Goal: Information Seeking & Learning: Compare options

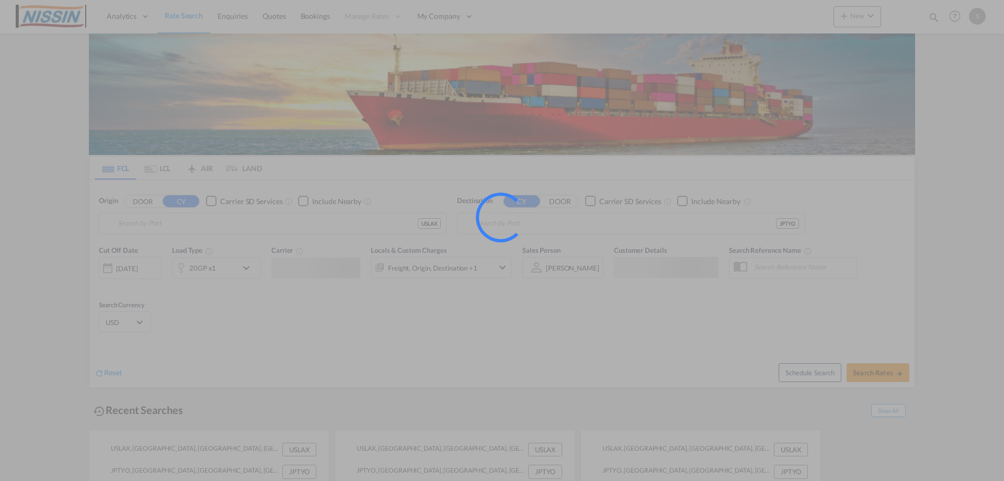
type input "[GEOGRAPHIC_DATA], [GEOGRAPHIC_DATA], USLAX"
type input "[GEOGRAPHIC_DATA], JPTYO"
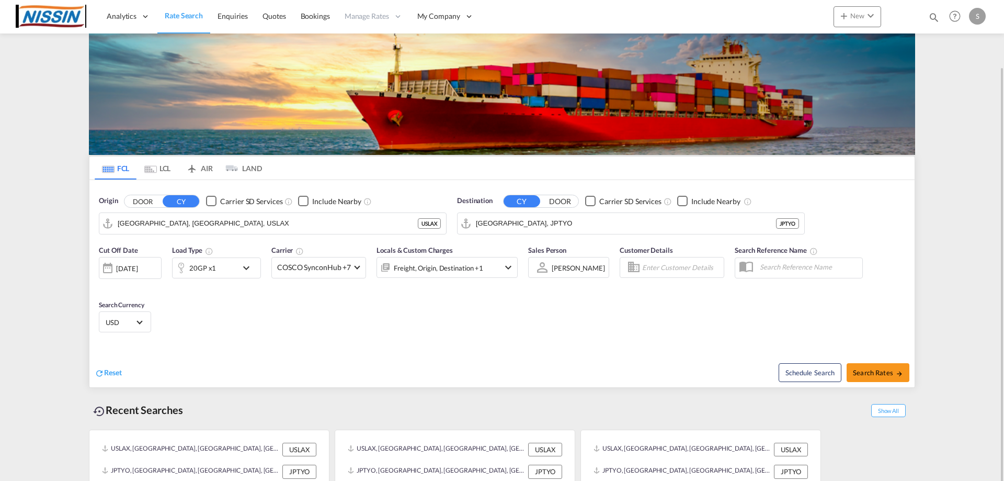
scroll to position [34, 0]
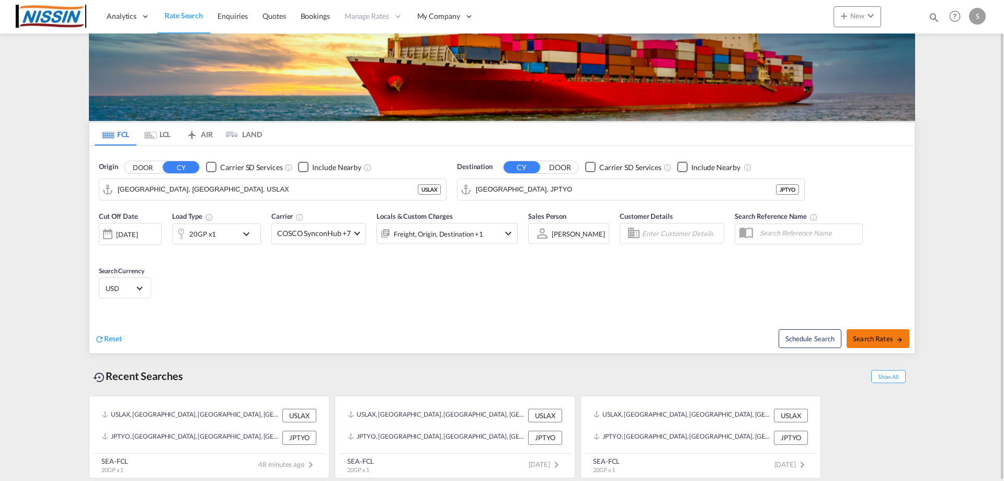
click at [883, 335] on span "Search Rates" at bounding box center [878, 338] width 50 height 8
type input "USLAX to JPTYO / [DATE]"
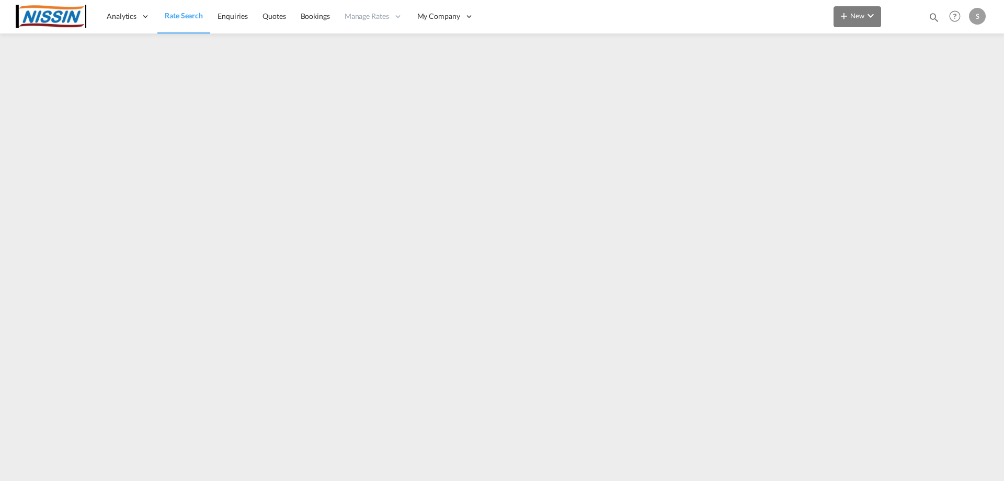
click at [840, 21] on md-icon "icon-plus 400-fg" at bounding box center [844, 15] width 13 height 13
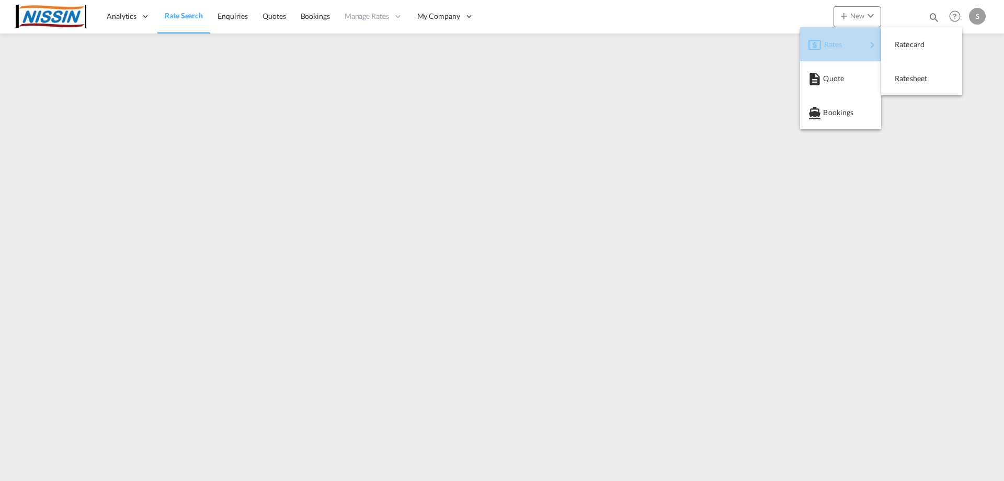
click at [850, 50] on div "Rates" at bounding box center [846, 44] width 42 height 26
click at [897, 76] on span "Ratesheet" at bounding box center [901, 78] width 12 height 21
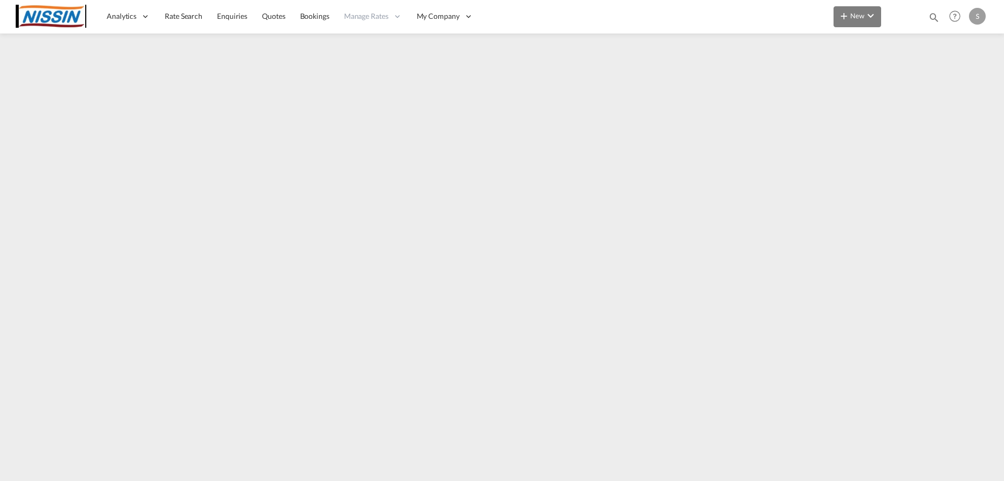
click at [860, 22] on button "New" at bounding box center [858, 16] width 48 height 21
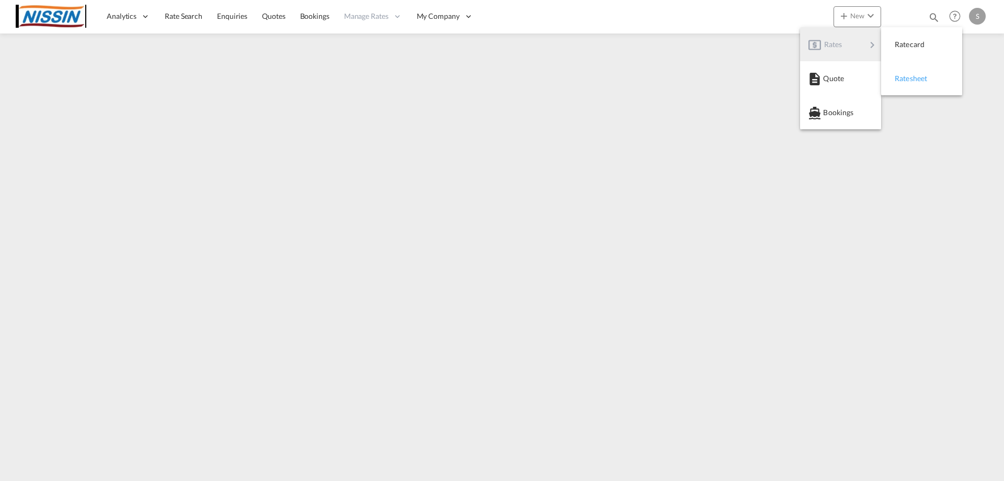
click at [901, 76] on span "Ratesheet" at bounding box center [901, 78] width 12 height 21
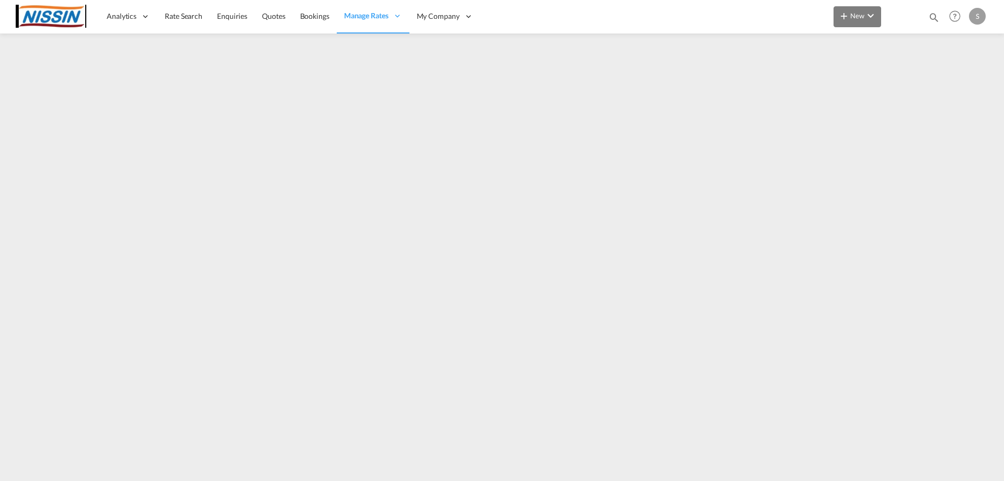
click at [848, 18] on md-icon "icon-plus 400-fg" at bounding box center [844, 15] width 13 height 13
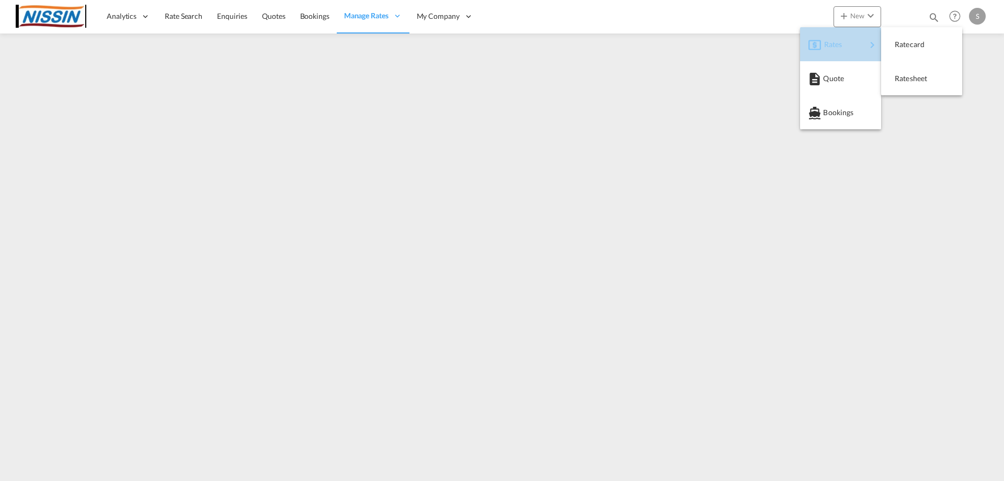
click at [841, 38] on div "Rates" at bounding box center [846, 44] width 42 height 26
click at [907, 77] on span "Ratesheet" at bounding box center [901, 78] width 12 height 21
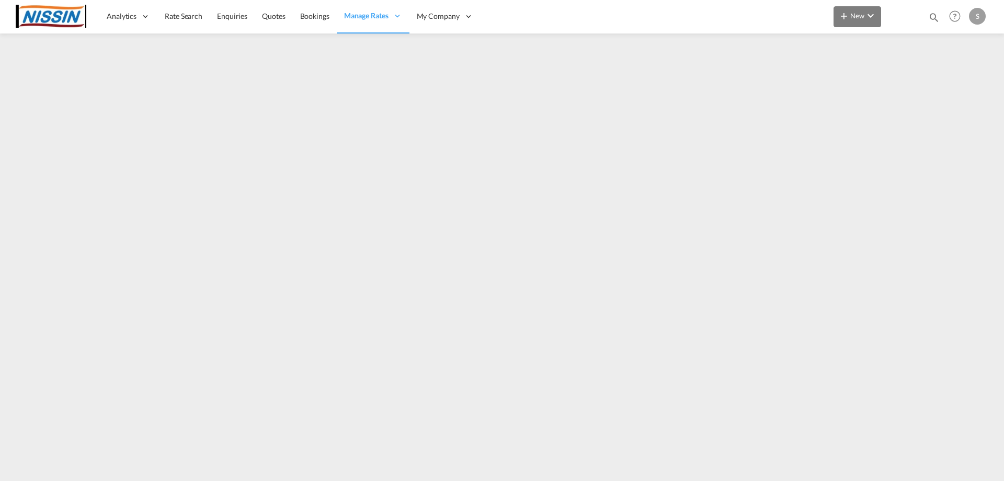
click at [850, 11] on md-icon "icon-plus 400-fg" at bounding box center [844, 15] width 13 height 13
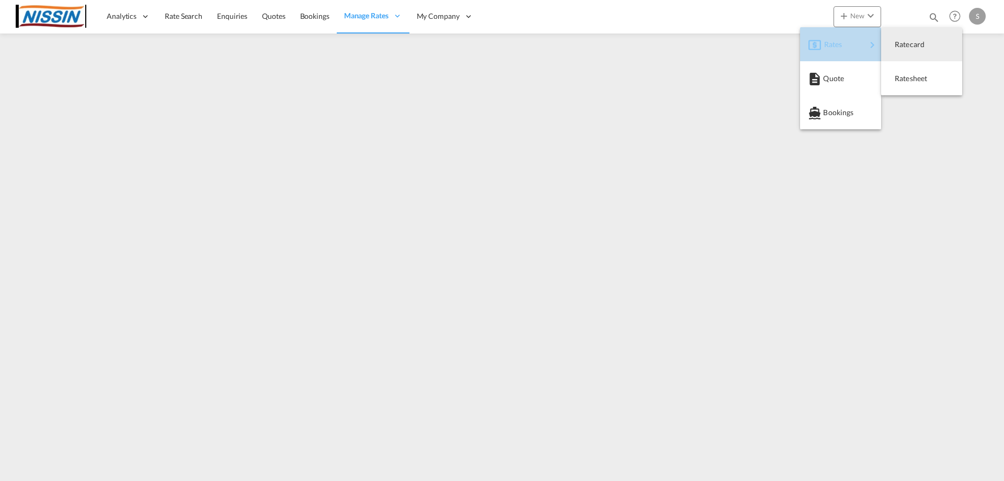
click at [829, 52] on span "Rates" at bounding box center [831, 44] width 13 height 21
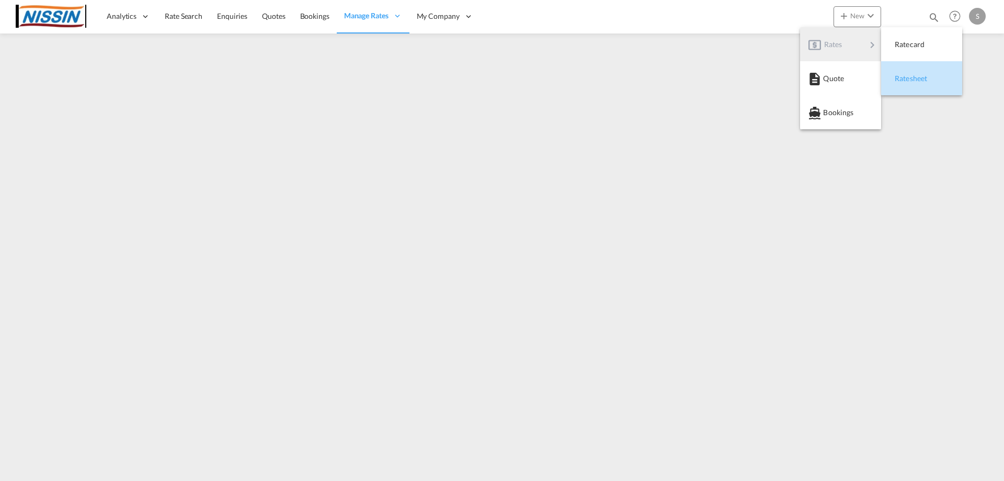
click at [907, 76] on span "Ratesheet" at bounding box center [901, 78] width 12 height 21
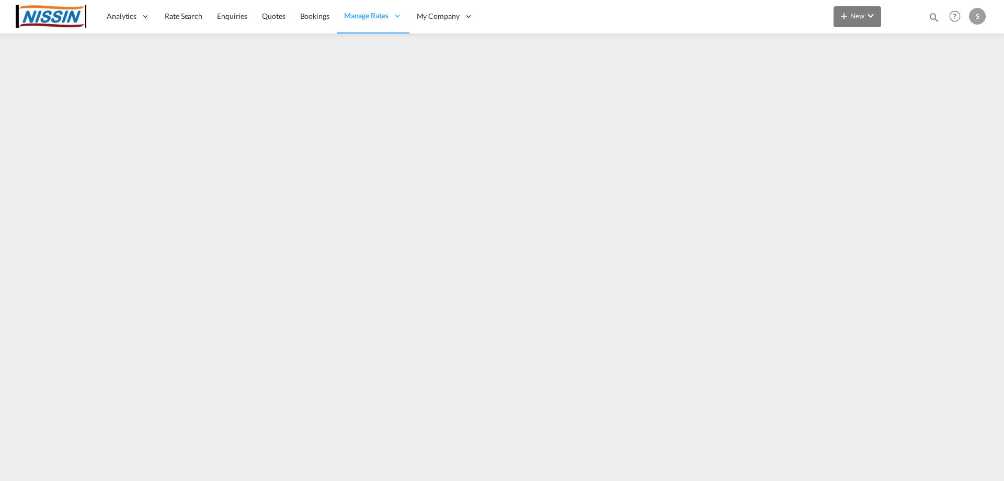
click at [844, 17] on md-icon "icon-plus 400-fg" at bounding box center [844, 15] width 13 height 13
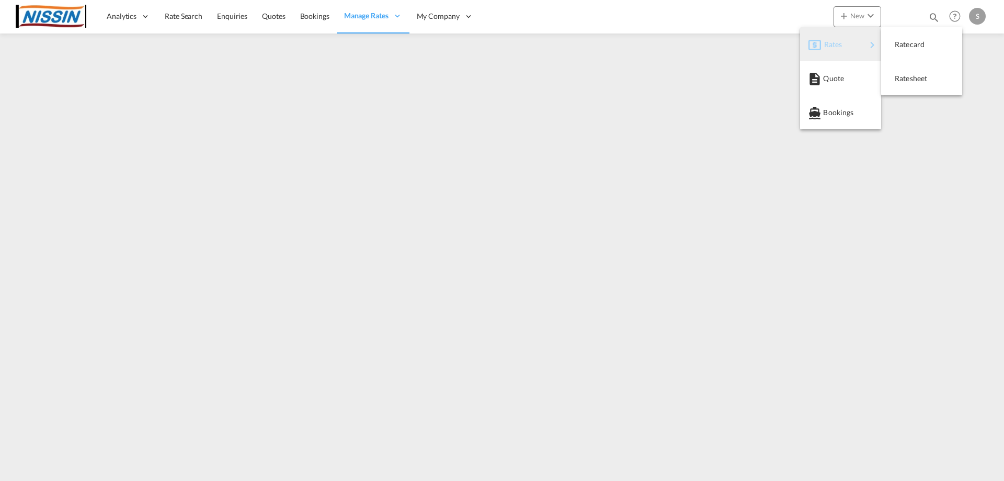
click at [833, 47] on span "Rates" at bounding box center [831, 44] width 13 height 21
click at [907, 81] on span "Ratesheet" at bounding box center [901, 78] width 12 height 21
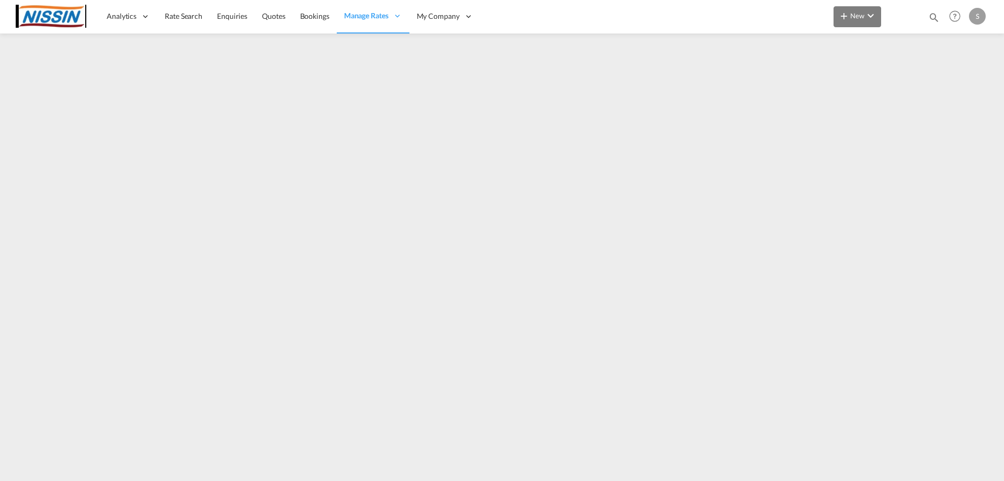
click at [857, 23] on button "New" at bounding box center [858, 16] width 48 height 21
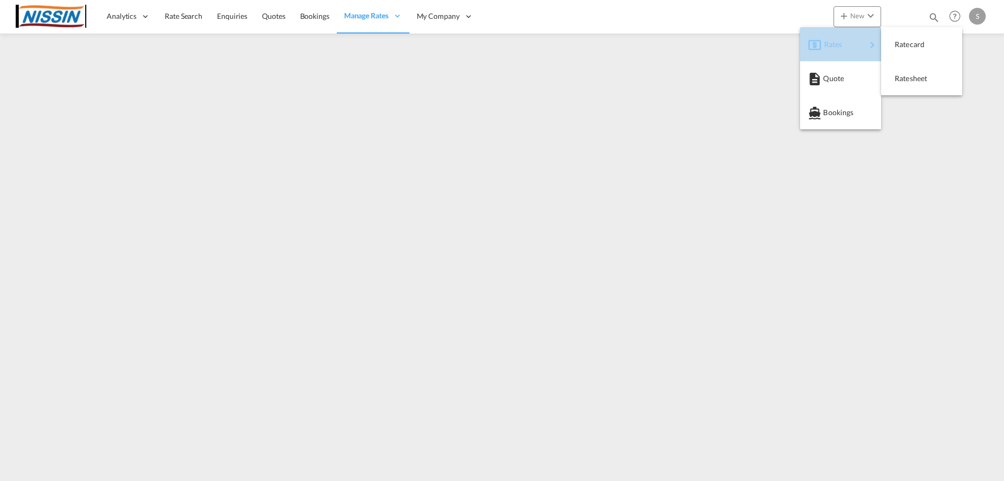
click at [837, 41] on span "Rates" at bounding box center [831, 44] width 13 height 21
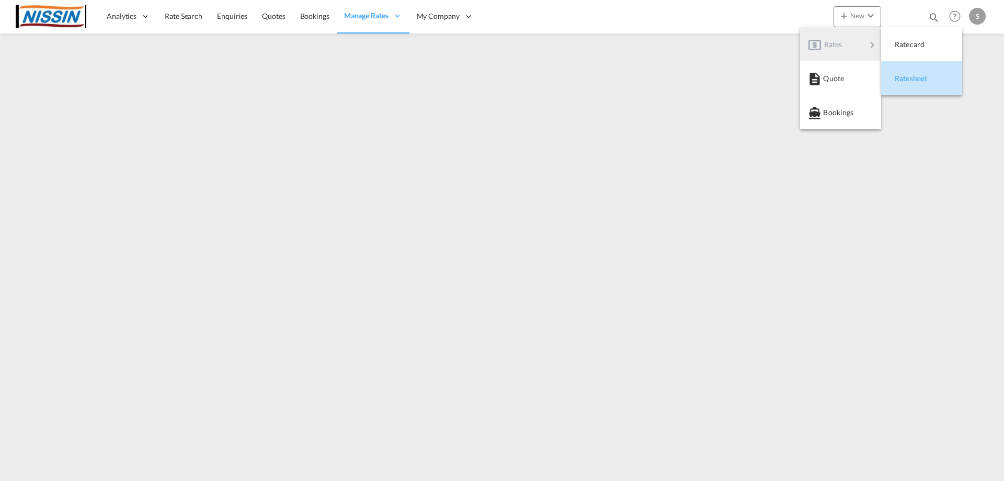
click at [921, 84] on div "Ratesheet" at bounding box center [914, 78] width 39 height 26
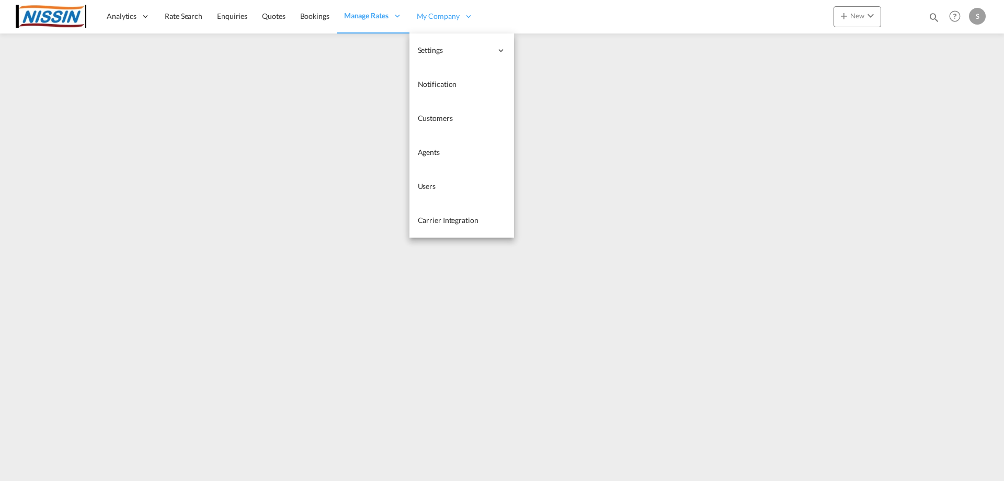
click at [444, 11] on span "My Company" at bounding box center [438, 16] width 43 height 10
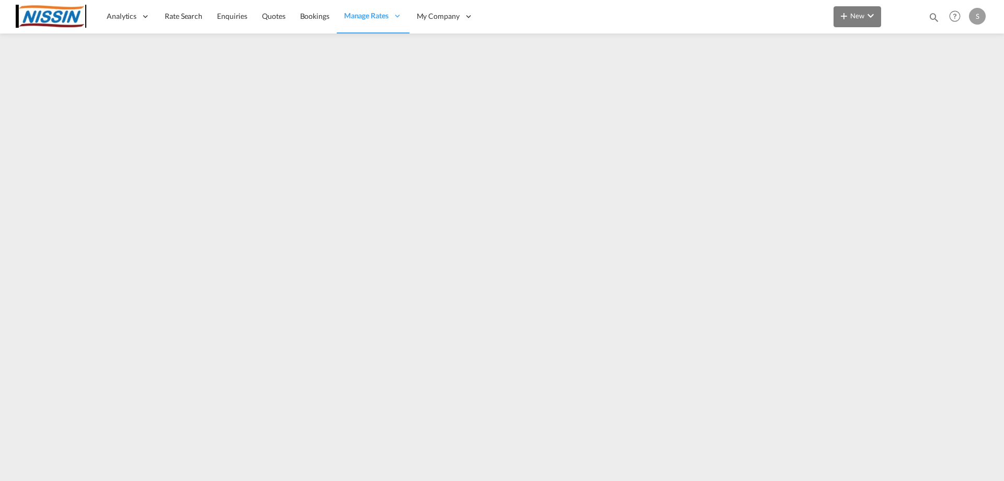
click at [855, 22] on button "New" at bounding box center [858, 16] width 48 height 21
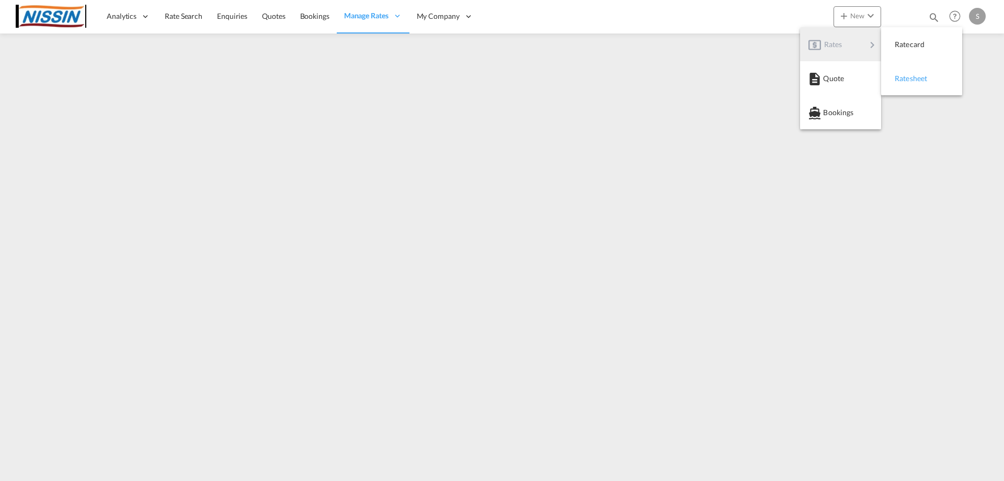
click at [907, 78] on span "Ratesheet" at bounding box center [901, 78] width 12 height 21
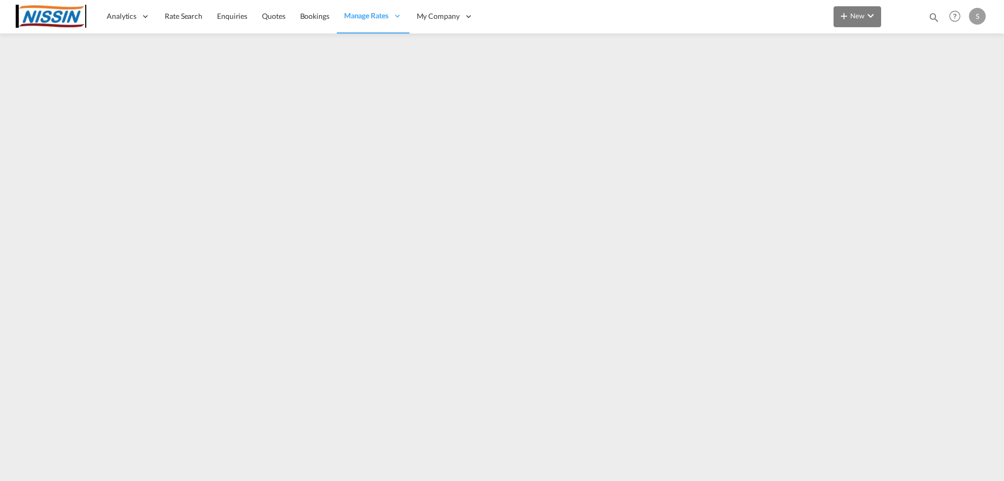
click at [860, 18] on span "New" at bounding box center [857, 16] width 39 height 8
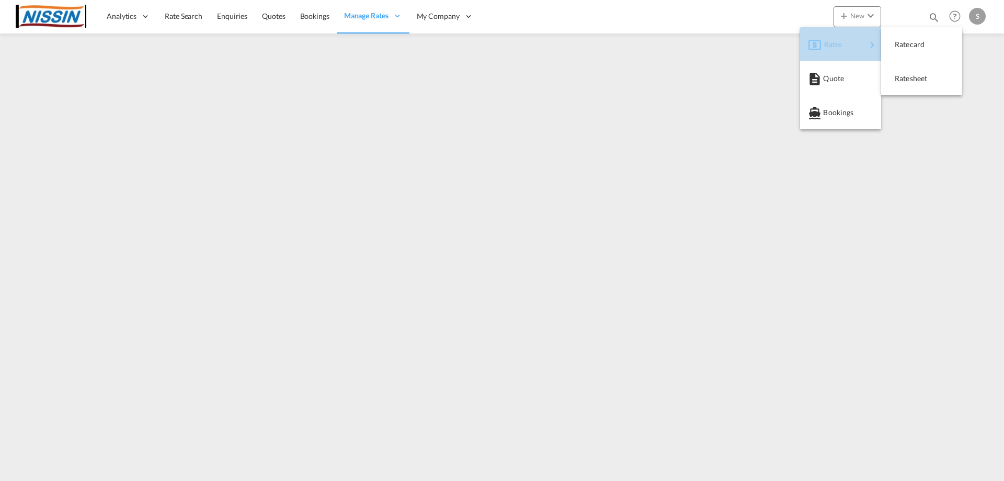
click at [828, 48] on span "Rates" at bounding box center [831, 44] width 13 height 21
click at [907, 78] on span "Ratesheet" at bounding box center [901, 78] width 12 height 21
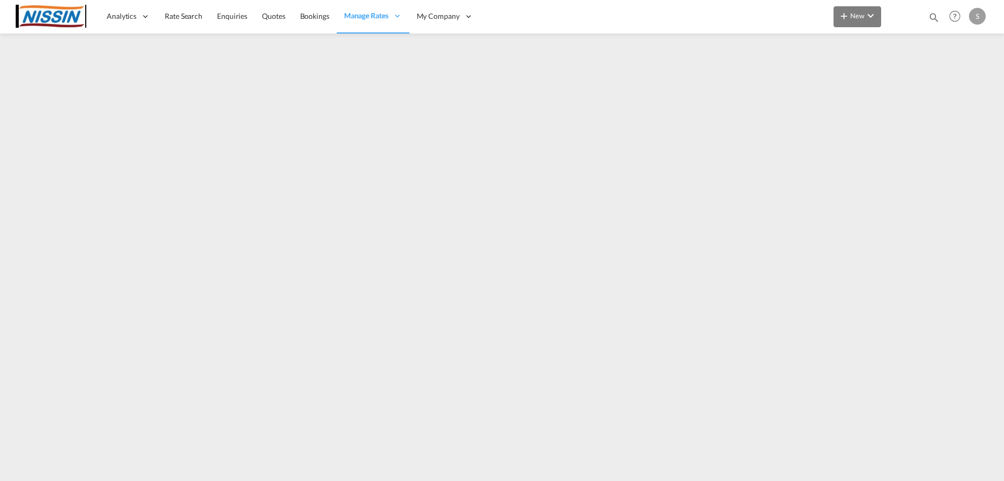
click at [842, 11] on md-icon "icon-plus 400-fg" at bounding box center [844, 15] width 13 height 13
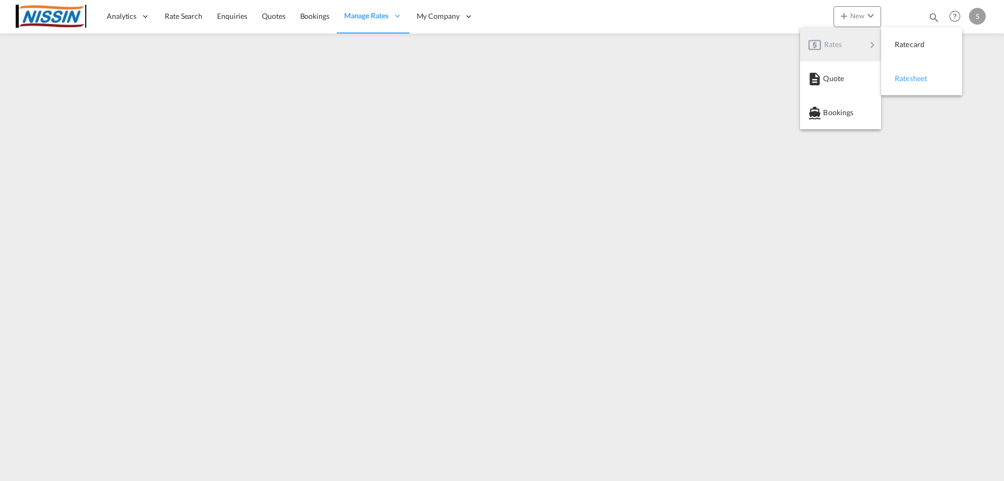
click at [902, 80] on span "Ratesheet" at bounding box center [901, 78] width 12 height 21
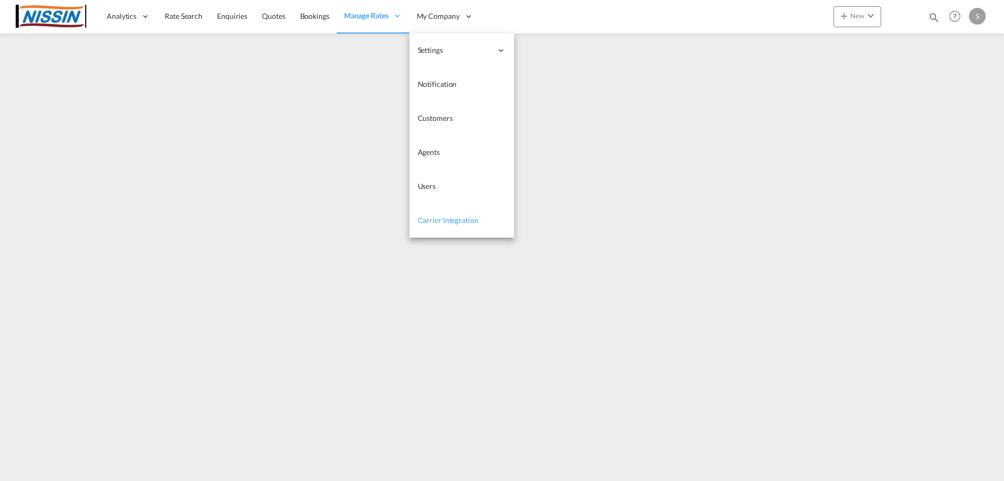
click at [450, 222] on span "Carrier Integration" at bounding box center [448, 220] width 61 height 9
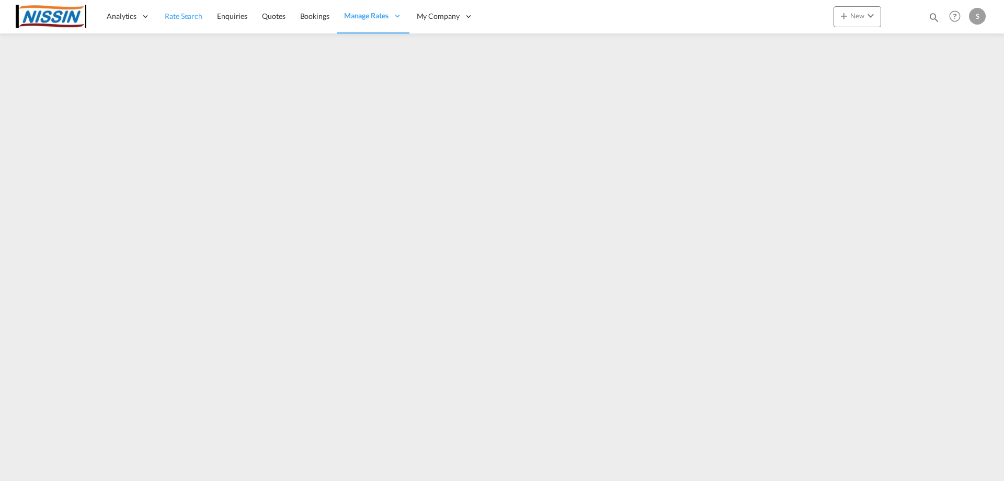
click at [184, 19] on span "Rate Search" at bounding box center [184, 16] width 38 height 9
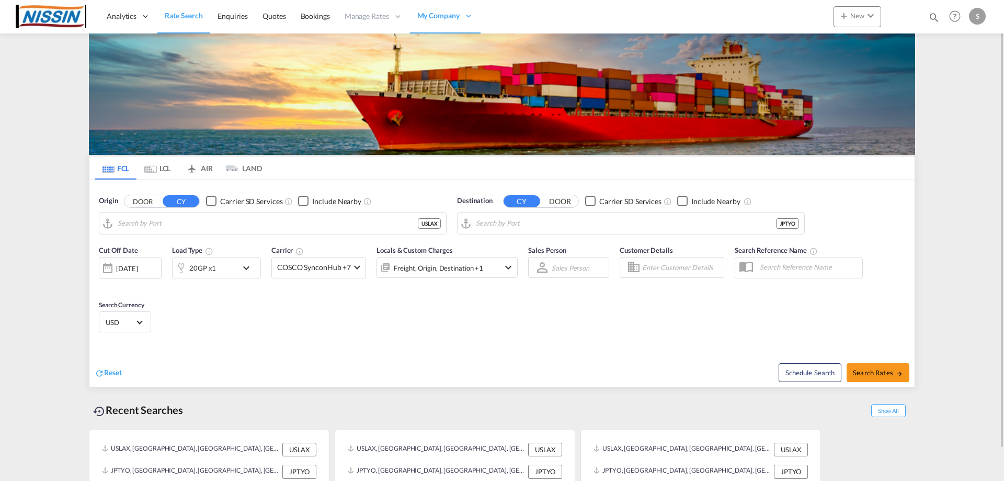
type input "[GEOGRAPHIC_DATA], [GEOGRAPHIC_DATA], USLAX"
type input "[GEOGRAPHIC_DATA], JPTYO"
click at [153, 169] on md-icon "Use the left and right arrow keys to navigate between tabs" at bounding box center [150, 169] width 13 height 8
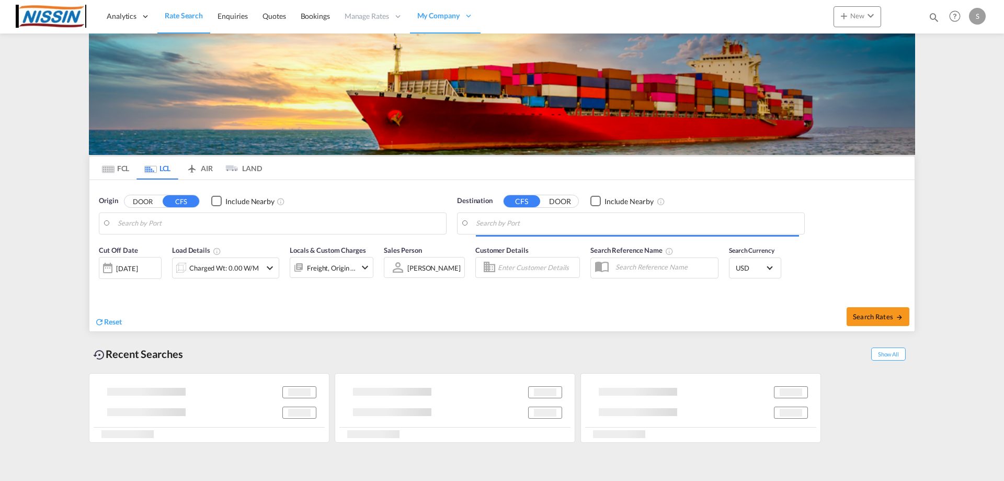
type input "[GEOGRAPHIC_DATA], [GEOGRAPHIC_DATA], USLAX"
type input "[PERSON_NAME], JPHTD"
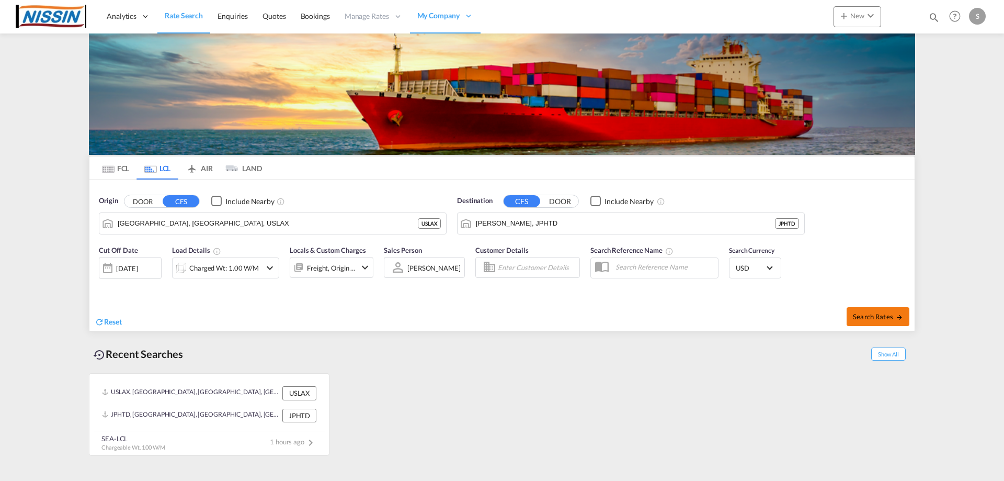
click at [870, 320] on span "Search Rates" at bounding box center [878, 316] width 50 height 8
type input "USLAX to JPHTD / [DATE]"
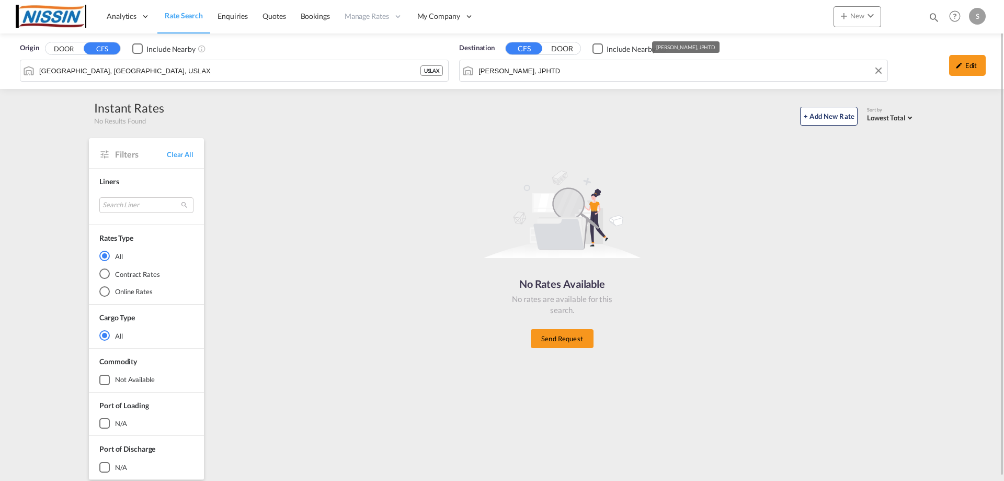
drag, startPoint x: 502, startPoint y: 77, endPoint x: 478, endPoint y: 81, distance: 23.9
click at [478, 81] on md-autocomplete-wrap "[PERSON_NAME], JPHTD" at bounding box center [680, 73] width 404 height 21
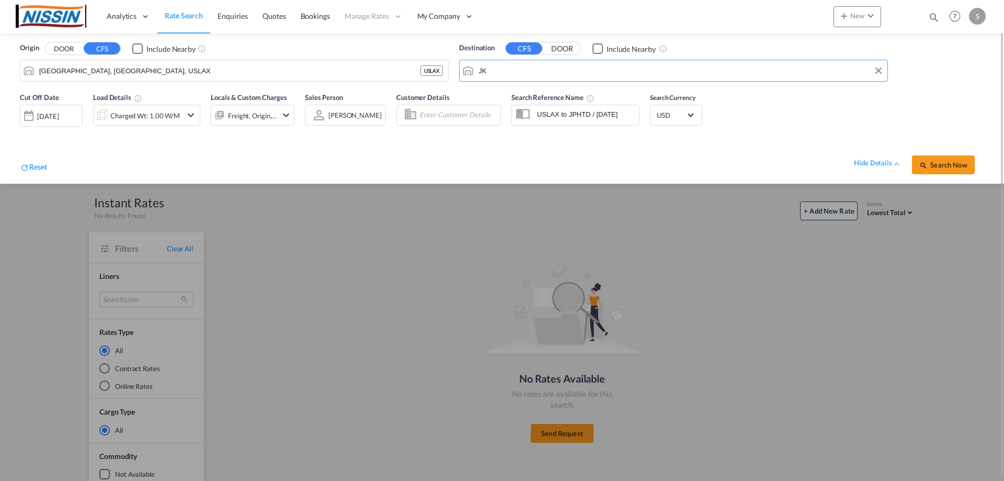
type input "J"
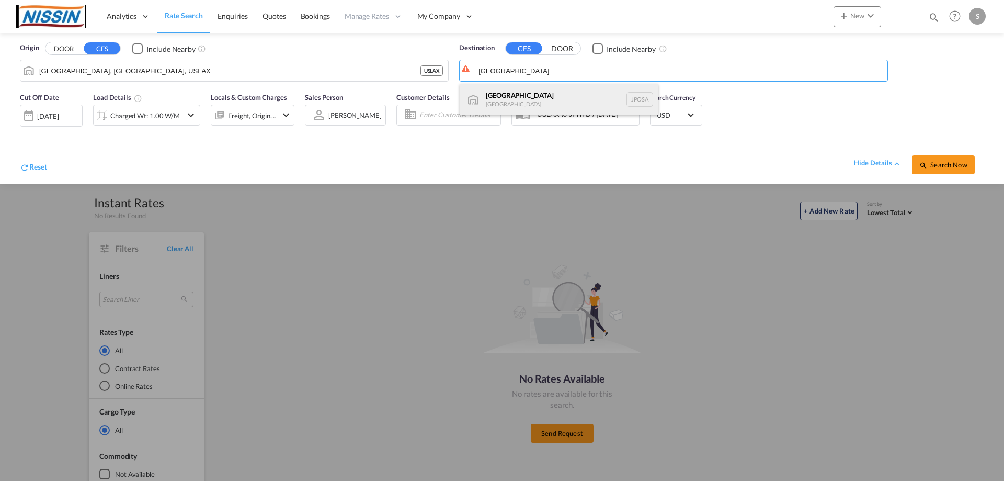
click at [544, 96] on div "Osaka [GEOGRAPHIC_DATA] JPOSA" at bounding box center [559, 99] width 199 height 31
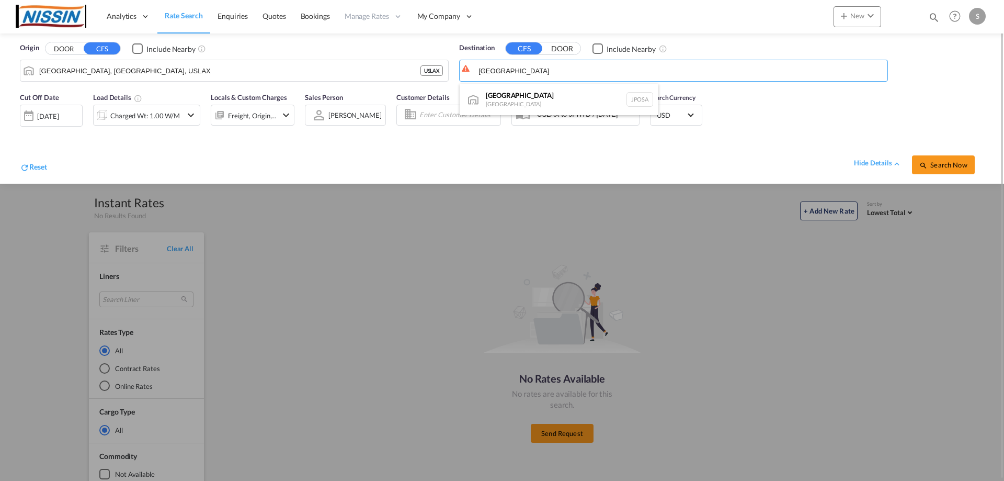
type input "[GEOGRAPHIC_DATA], [GEOGRAPHIC_DATA]"
click at [938, 165] on span "Search Now" at bounding box center [944, 165] width 48 height 8
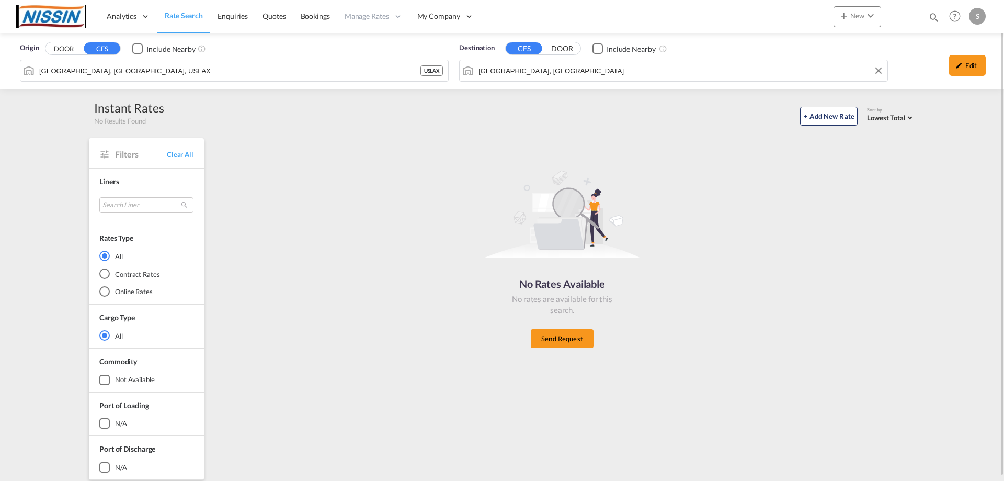
click at [565, 70] on div "Origin DOOR CFS Include Nearby [GEOGRAPHIC_DATA], CA, USLAX USLAX Destination C…" at bounding box center [502, 60] width 1004 height 55
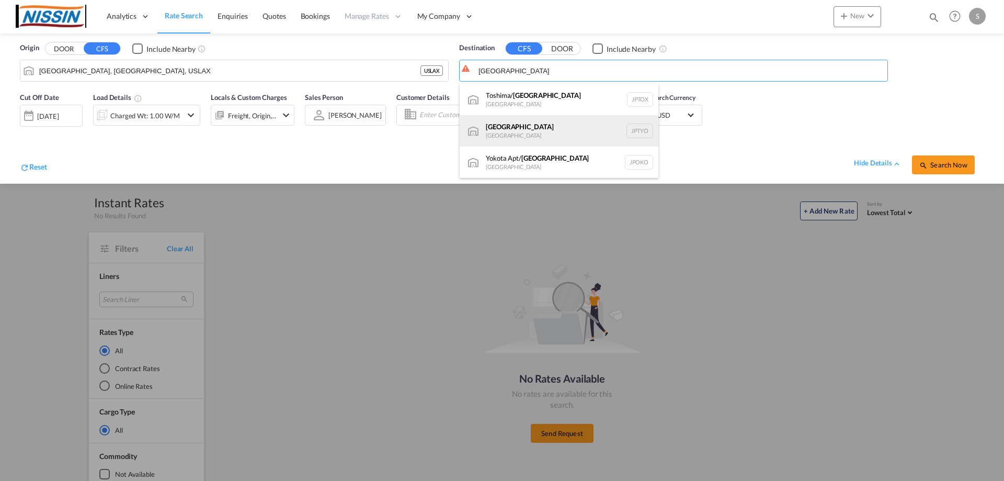
click at [505, 127] on div "Tokyo [GEOGRAPHIC_DATA] JPTYO" at bounding box center [559, 130] width 199 height 31
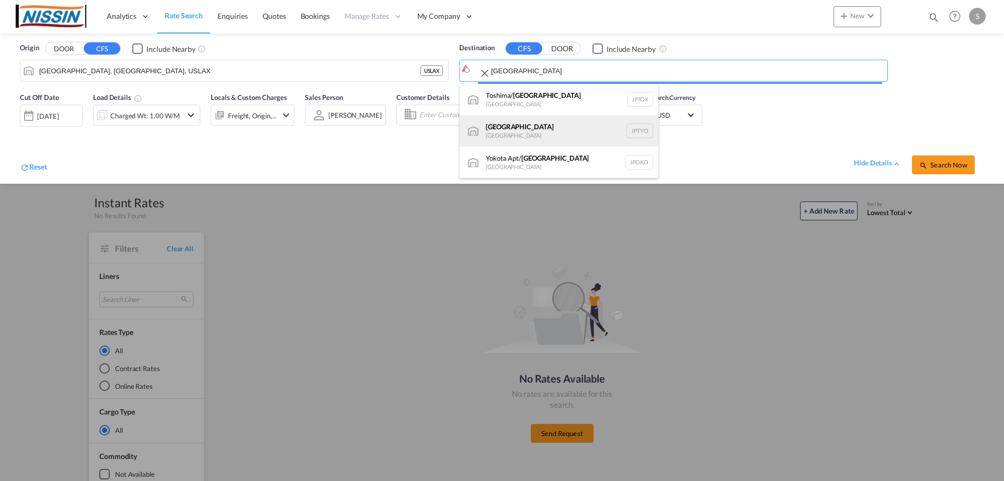
type input "[GEOGRAPHIC_DATA], JPTYO"
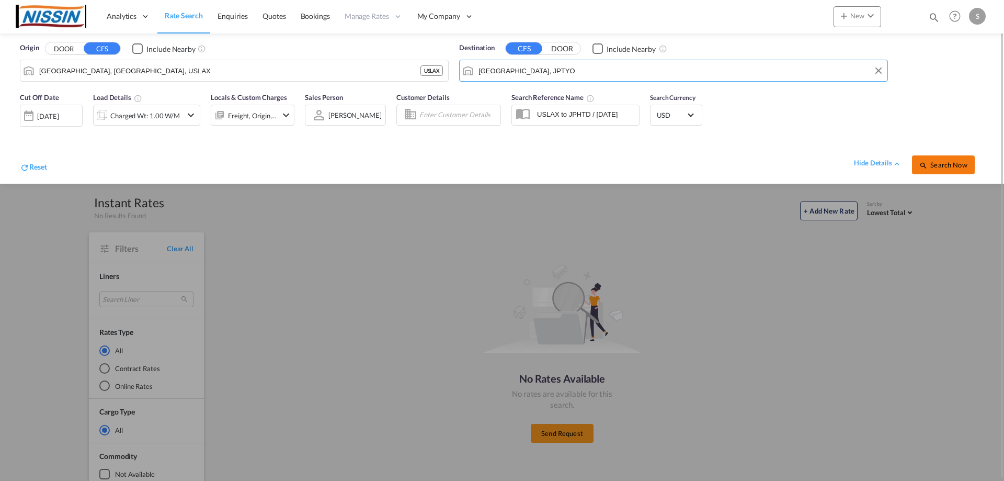
click at [943, 167] on span "Search Now" at bounding box center [944, 165] width 48 height 8
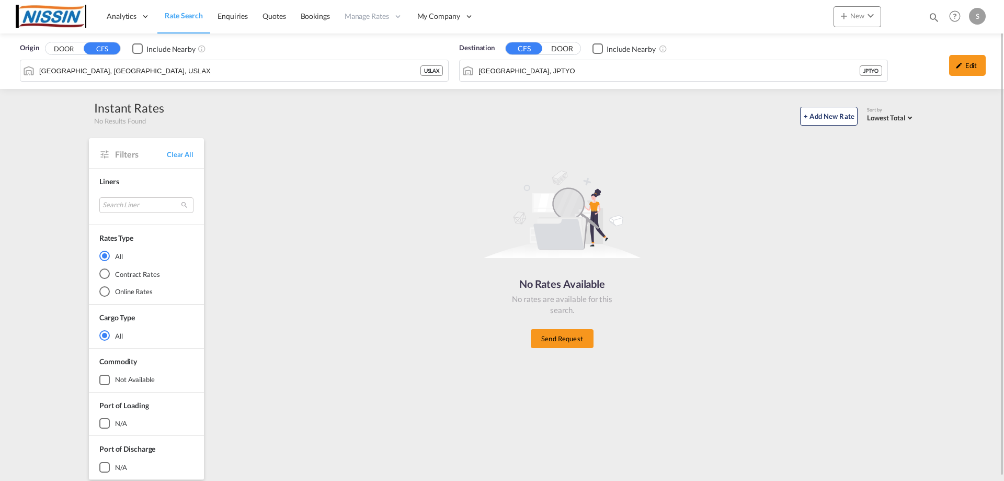
click at [168, 18] on span "Rate Search" at bounding box center [184, 15] width 38 height 9
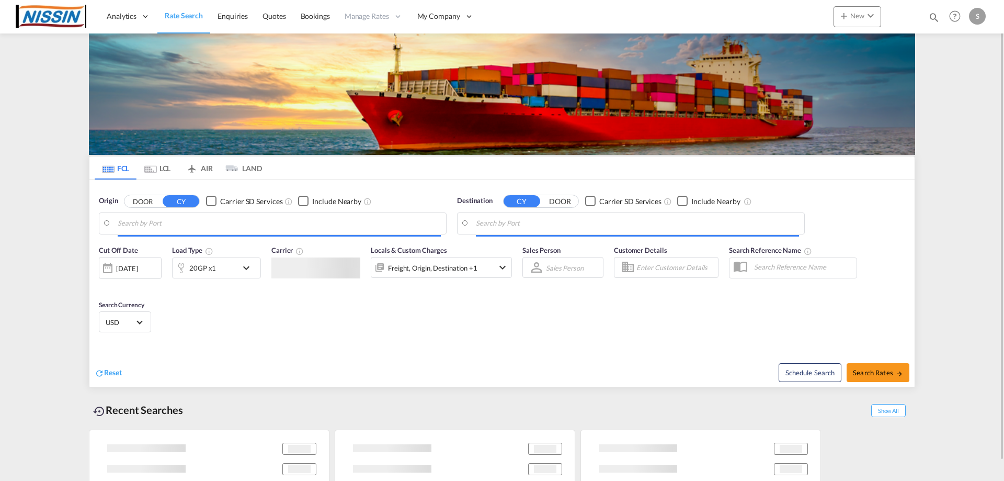
click at [204, 171] on md-tab-item "AIR" at bounding box center [199, 167] width 42 height 23
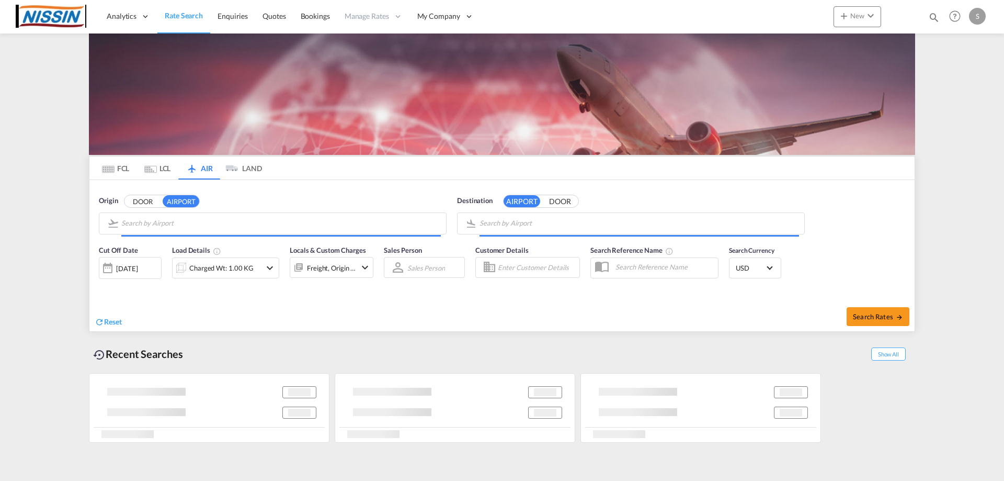
type input "Los Angeles International, [GEOGRAPHIC_DATA], [GEOGRAPHIC_DATA]"
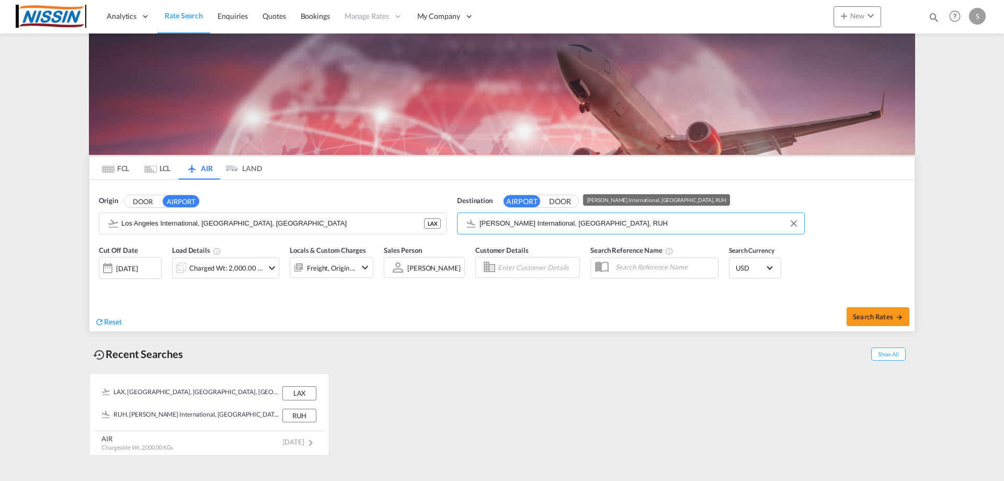
click at [516, 227] on input "[PERSON_NAME] International, [GEOGRAPHIC_DATA], RUH" at bounding box center [640, 224] width 320 height 16
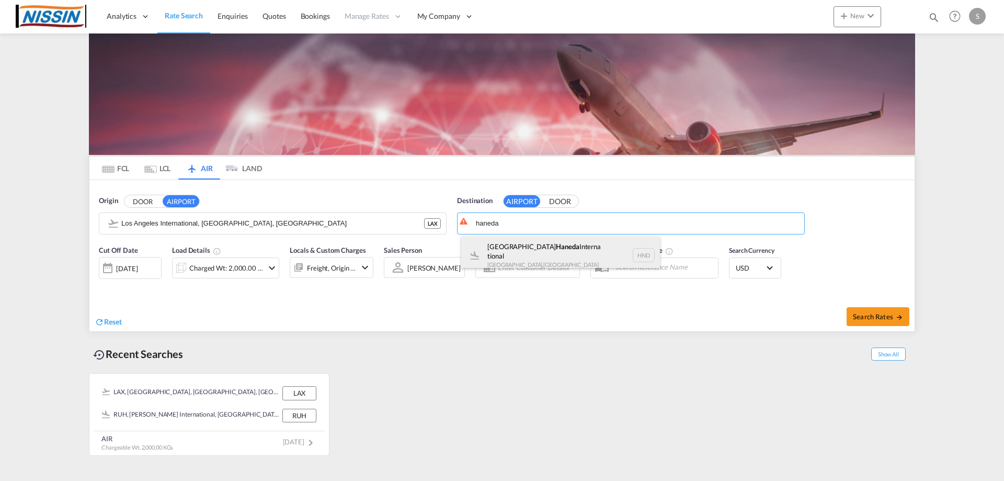
click at [549, 250] on div "[GEOGRAPHIC_DATA] , [GEOGRAPHIC_DATA] HND" at bounding box center [560, 255] width 199 height 38
type input "Tokyo Haneda International, [GEOGRAPHIC_DATA], HND"
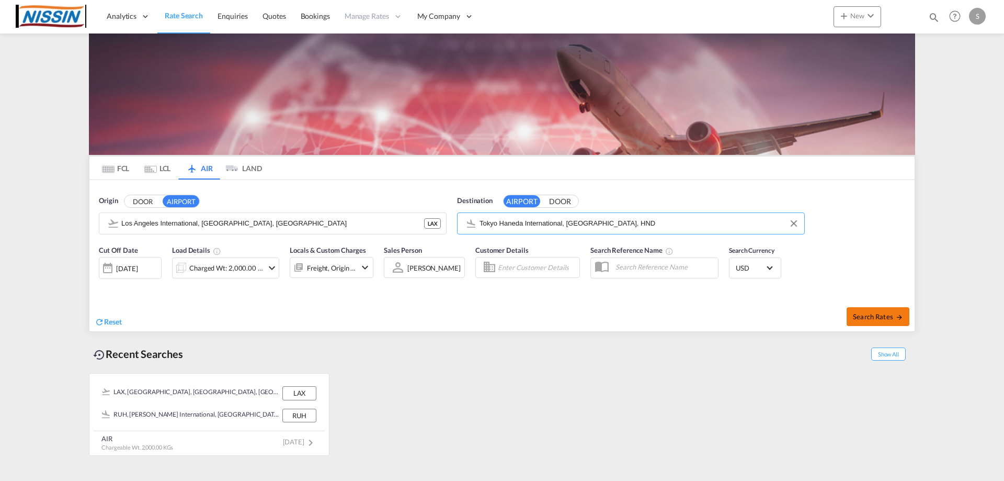
click at [884, 320] on span "Search Rates" at bounding box center [878, 316] width 50 height 8
type input "LAX to HND / [DATE]"
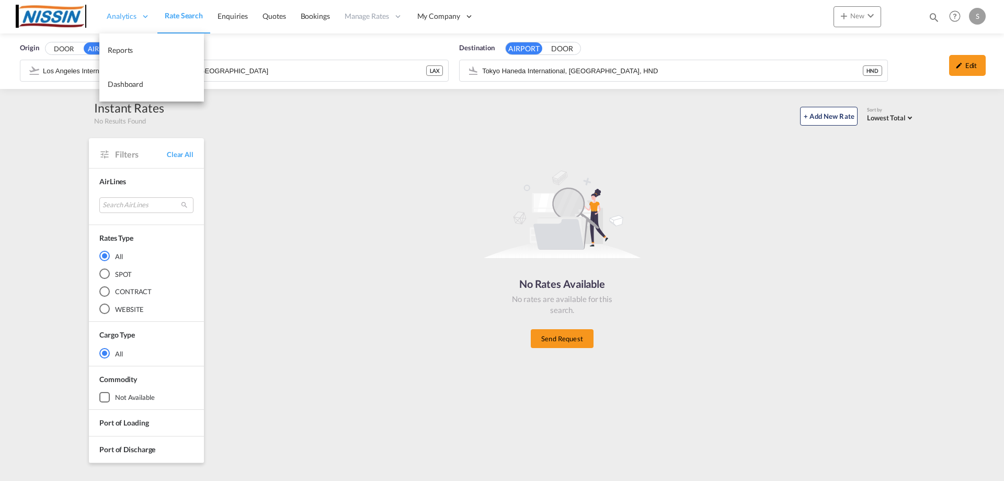
click at [173, 21] on link "Rate Search" at bounding box center [183, 16] width 53 height 34
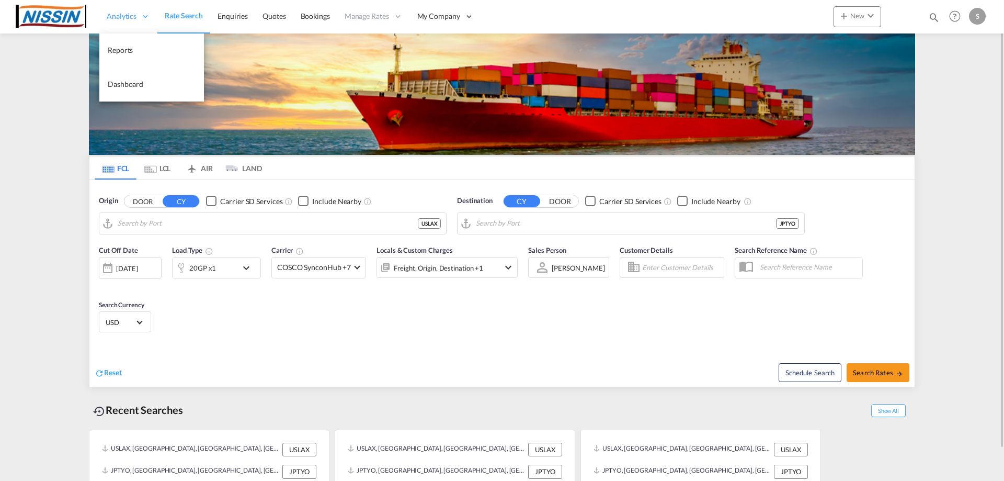
type input "[GEOGRAPHIC_DATA], [GEOGRAPHIC_DATA], USLAX"
type input "[GEOGRAPHIC_DATA], JPTYO"
